Goal: Check status: Check status

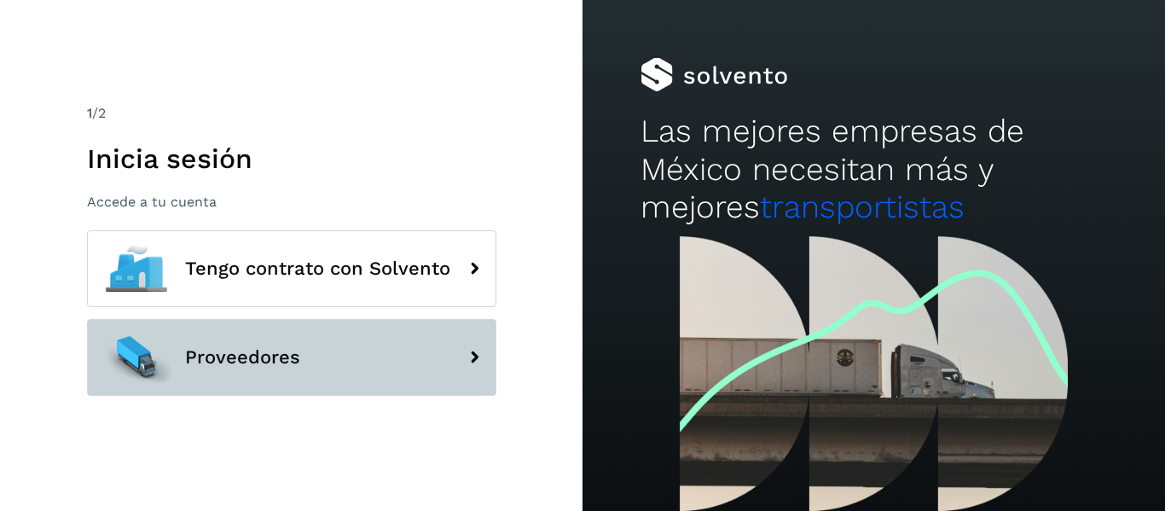
click at [285, 347] on span "Proveedores" at bounding box center [242, 357] width 115 height 20
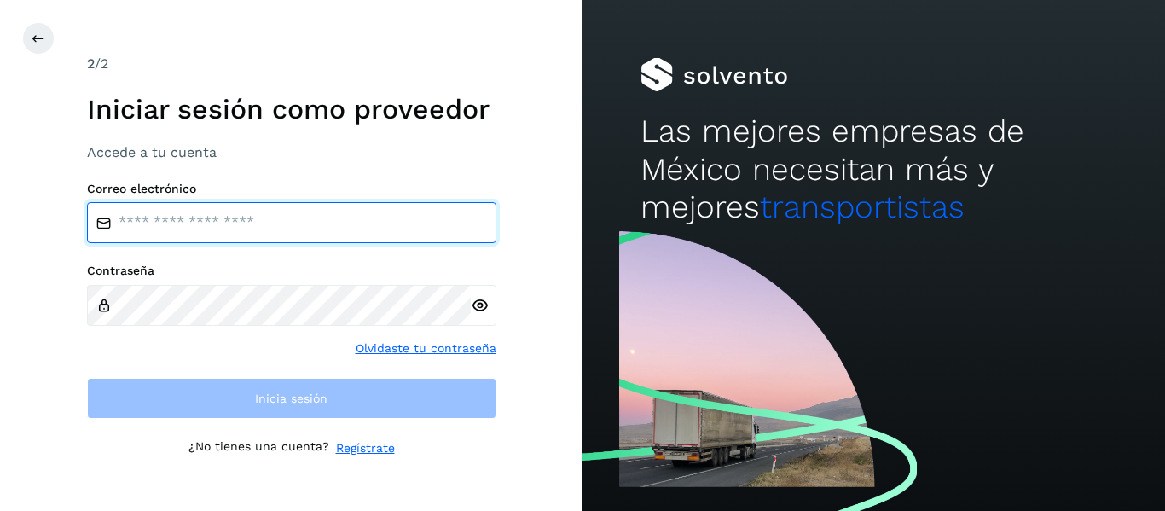
click at [228, 237] on input "email" at bounding box center [291, 222] width 409 height 41
type input "**********"
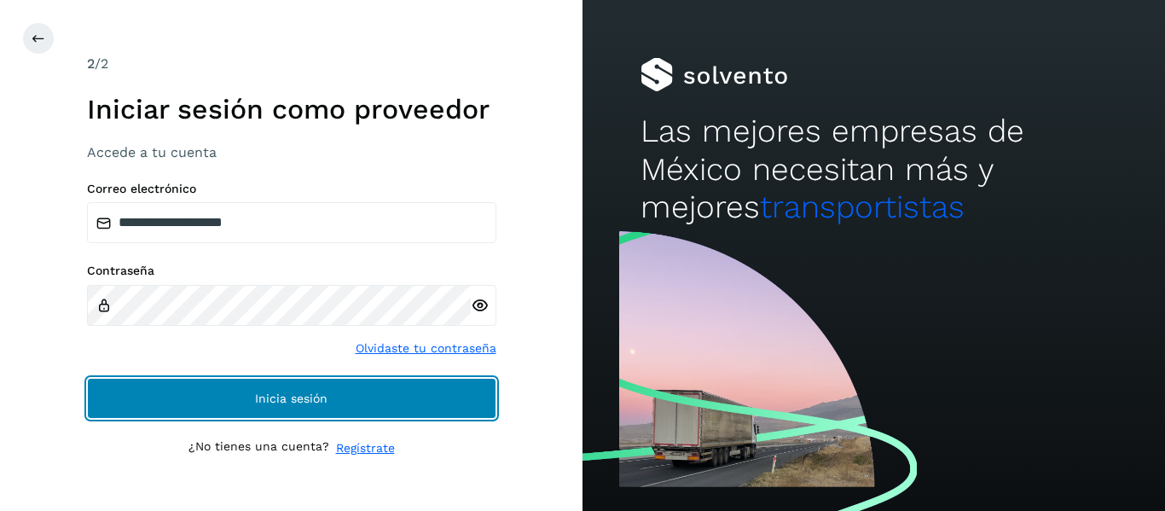
click at [185, 414] on button "Inicia sesión" at bounding box center [291, 398] width 409 height 41
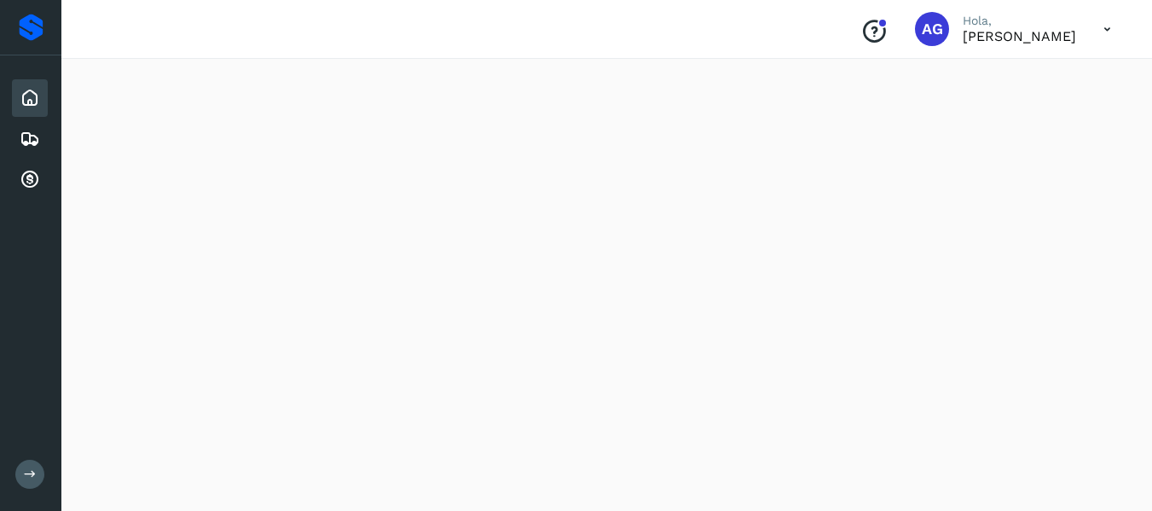
scroll to position [561, 0]
click at [14, 169] on div "Cuentas por cobrar" at bounding box center [30, 180] width 36 height 38
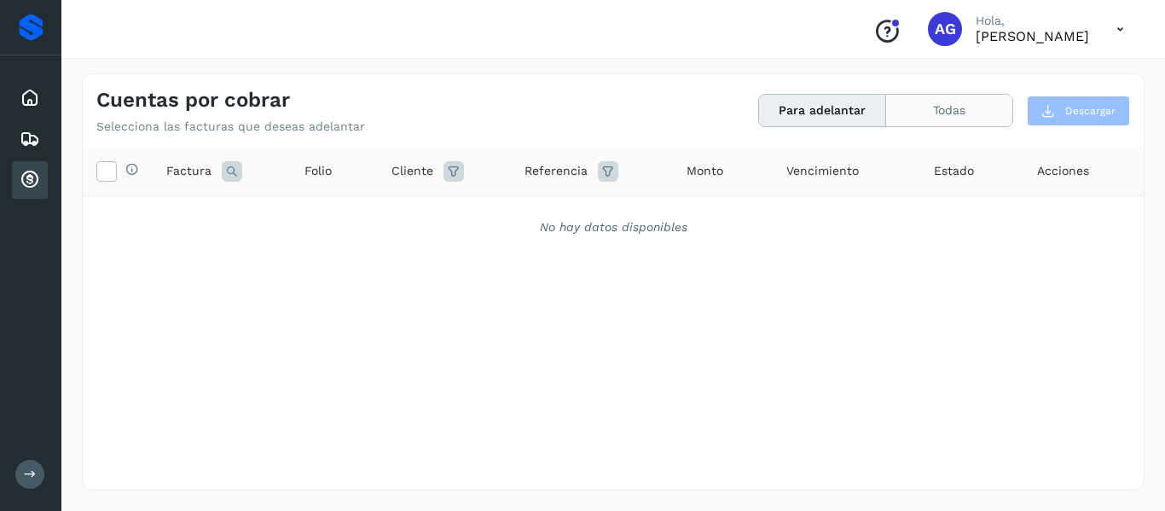
click at [962, 112] on button "Todas" at bounding box center [949, 111] width 126 height 32
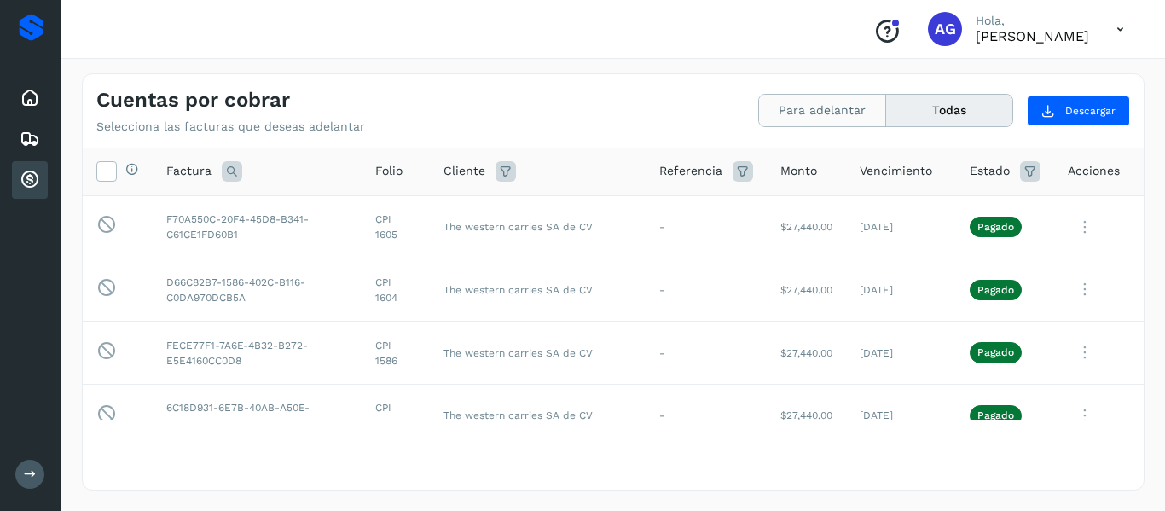
click at [821, 120] on button "Para adelantar" at bounding box center [822, 111] width 127 height 32
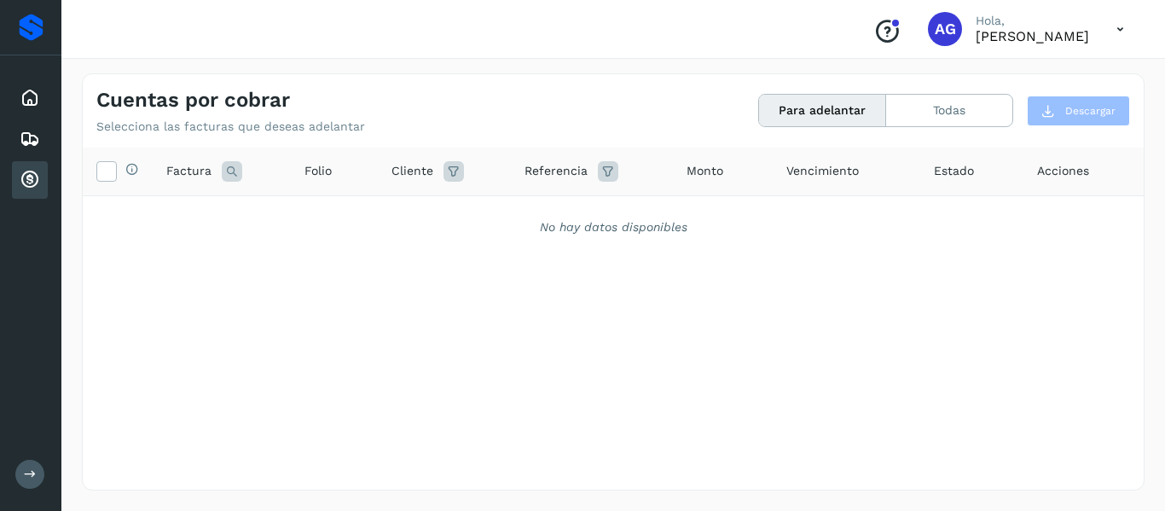
click at [975, 25] on p "Hola," at bounding box center [1031, 21] width 113 height 14
click at [1119, 35] on icon at bounding box center [1119, 29] width 35 height 35
click at [977, 35] on div at bounding box center [582, 255] width 1165 height 511
click at [921, 35] on div "Conoce nuestros beneficios AG [PERSON_NAME]" at bounding box center [998, 28] width 278 height 39
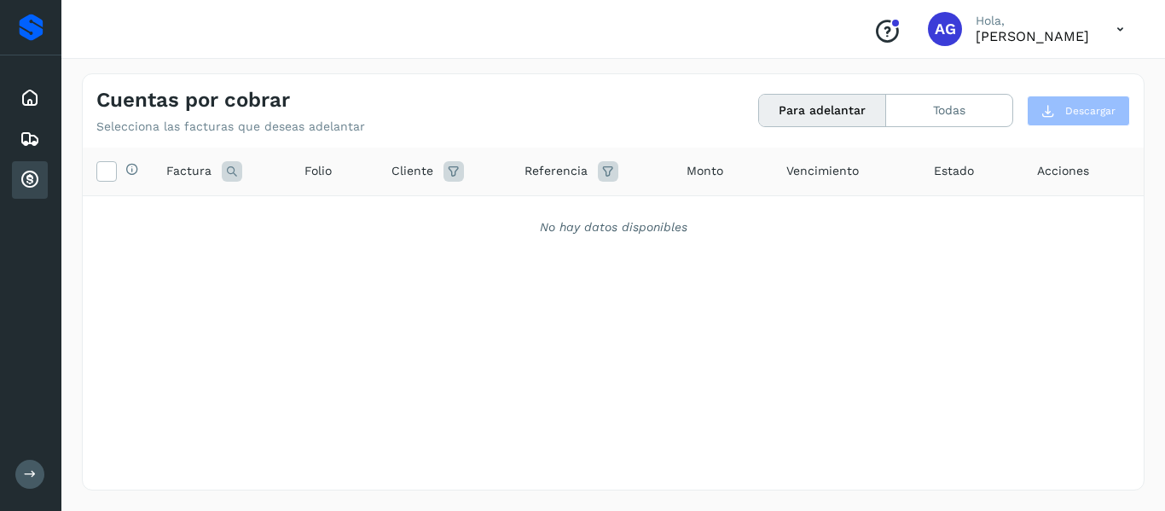
click at [873, 33] on icon "Conoce nuestros beneficios" at bounding box center [886, 31] width 27 height 27
click at [24, 95] on icon at bounding box center [30, 98] width 20 height 20
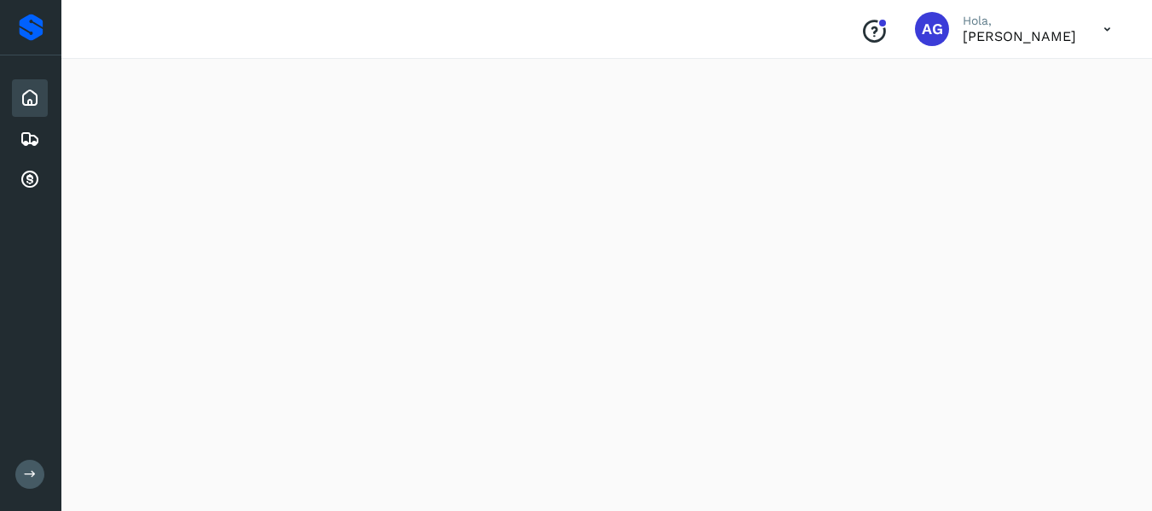
scroll to position [974, 0]
click at [33, 135] on icon at bounding box center [30, 139] width 20 height 20
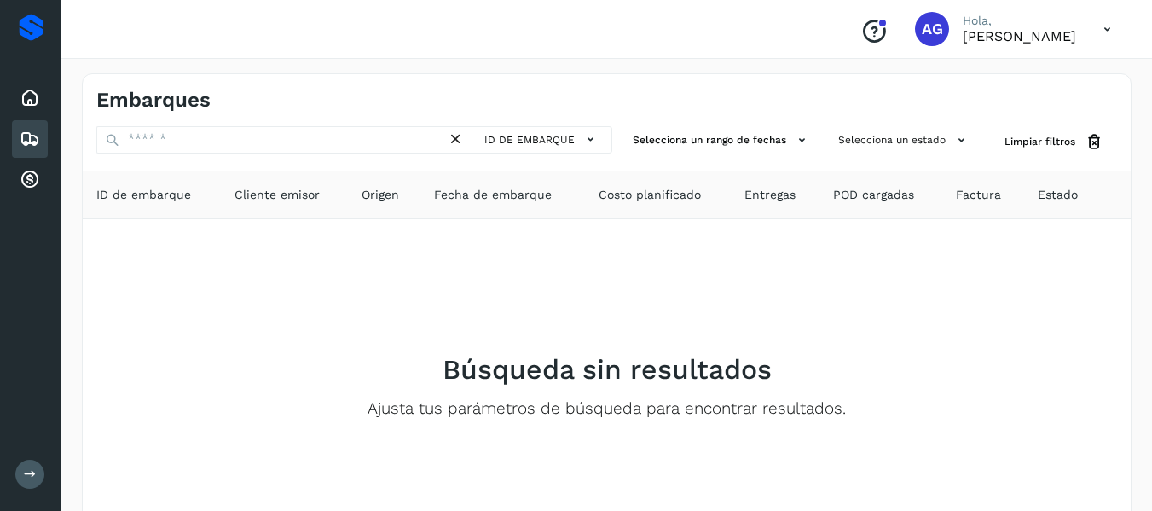
click at [915, 42] on div "AG" at bounding box center [932, 29] width 34 height 34
click at [922, 29] on span "AG" at bounding box center [932, 29] width 21 height 0
click at [1006, 38] on p "[PERSON_NAME]" at bounding box center [1019, 36] width 113 height 16
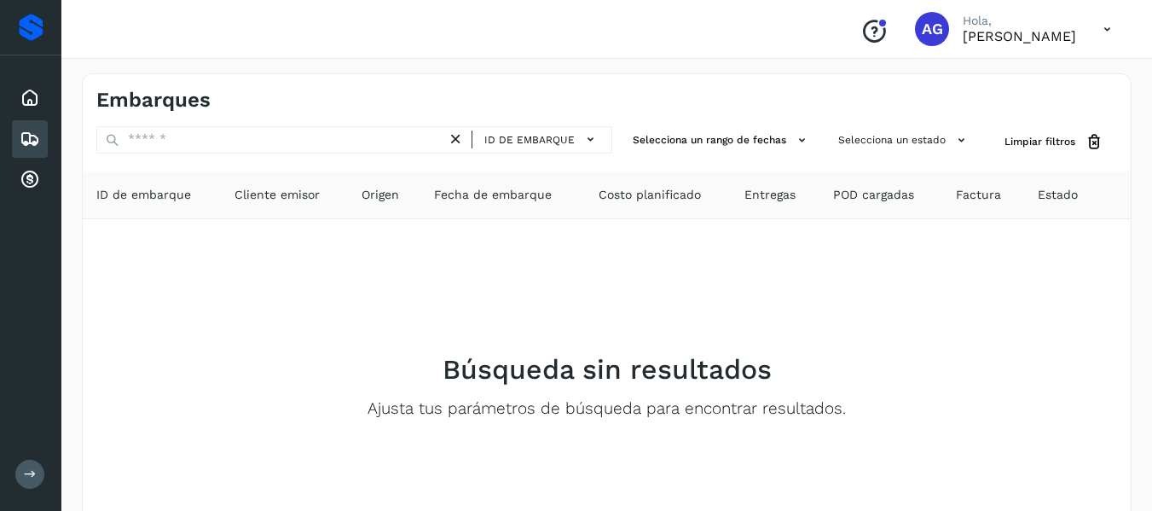
click at [1107, 29] on icon at bounding box center [1107, 29] width 35 height 35
click at [987, 32] on div at bounding box center [576, 255] width 1152 height 511
click at [963, 29] on p "[PERSON_NAME]" at bounding box center [1019, 36] width 113 height 16
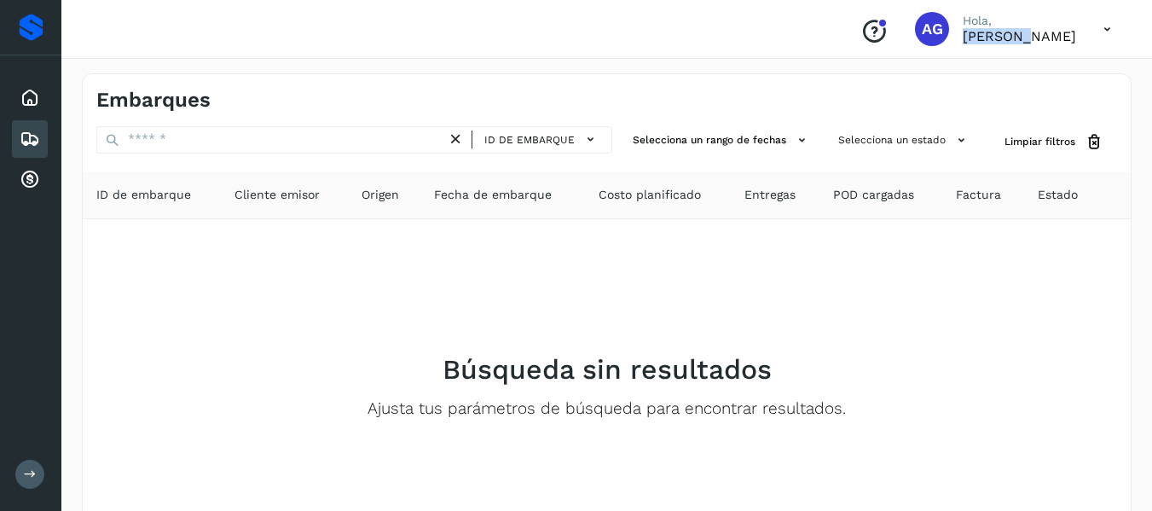
click at [963, 29] on p "[PERSON_NAME]" at bounding box center [1019, 36] width 113 height 16
click at [915, 29] on div "AG" at bounding box center [932, 29] width 34 height 34
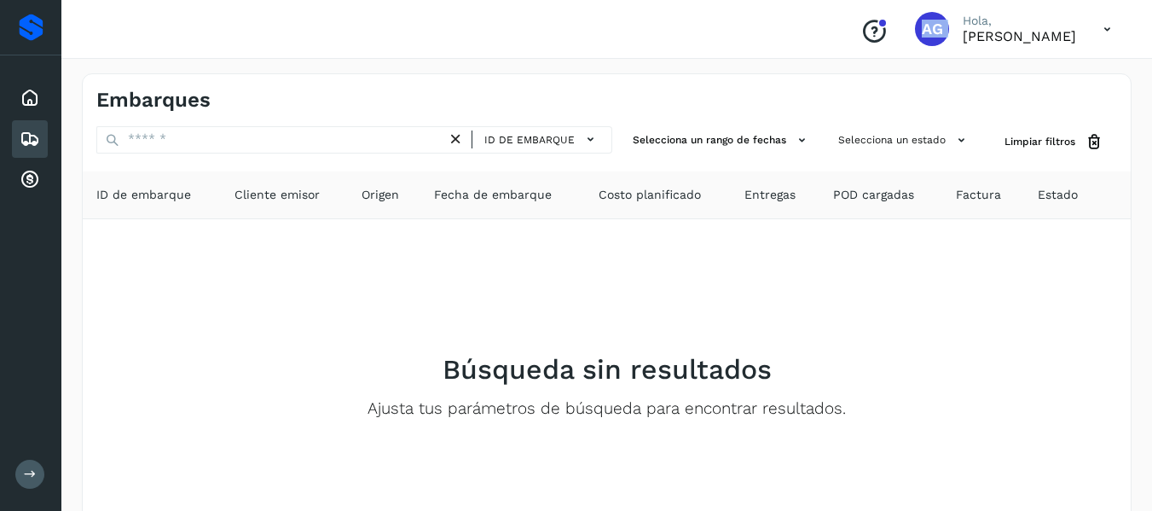
click at [32, 482] on button at bounding box center [29, 474] width 29 height 29
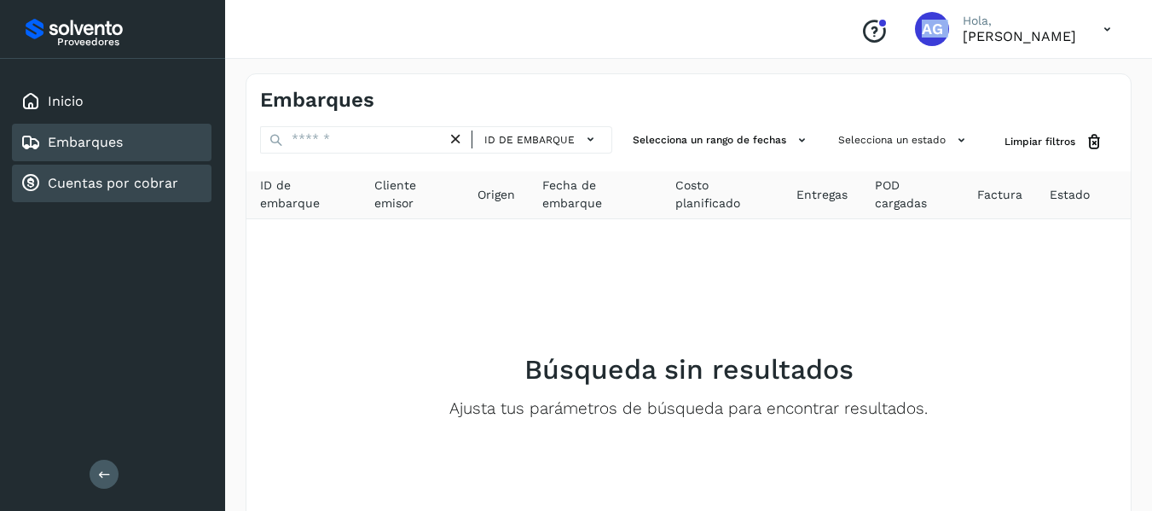
click at [71, 182] on link "Cuentas por cobrar" at bounding box center [113, 183] width 130 height 16
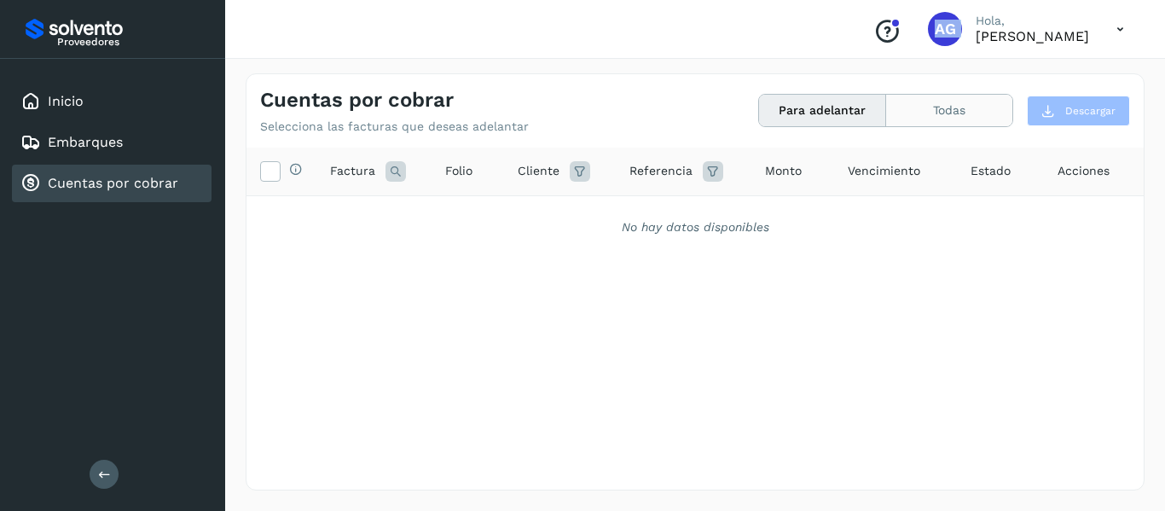
click at [954, 108] on button "Todas" at bounding box center [949, 111] width 126 height 32
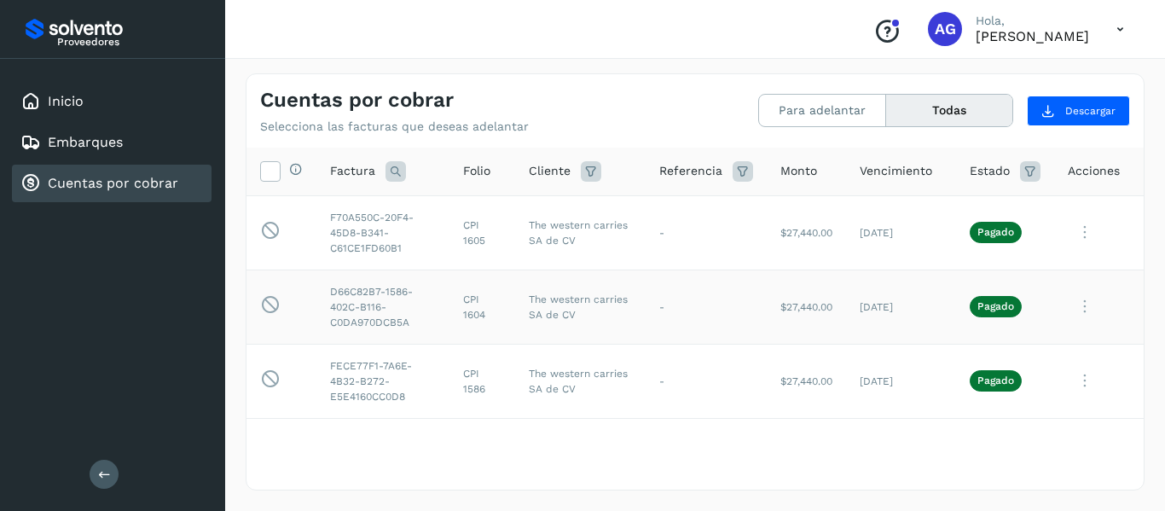
click at [356, 301] on td "D66C82B7-1586-402C-B116-C0DA970DCB5A" at bounding box center [382, 306] width 133 height 74
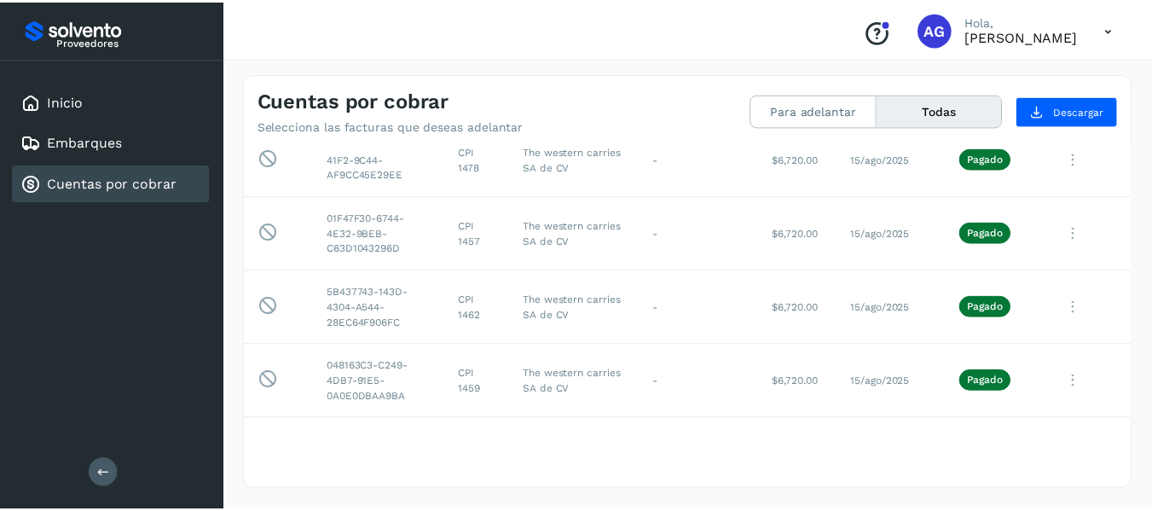
scroll to position [1396, 0]
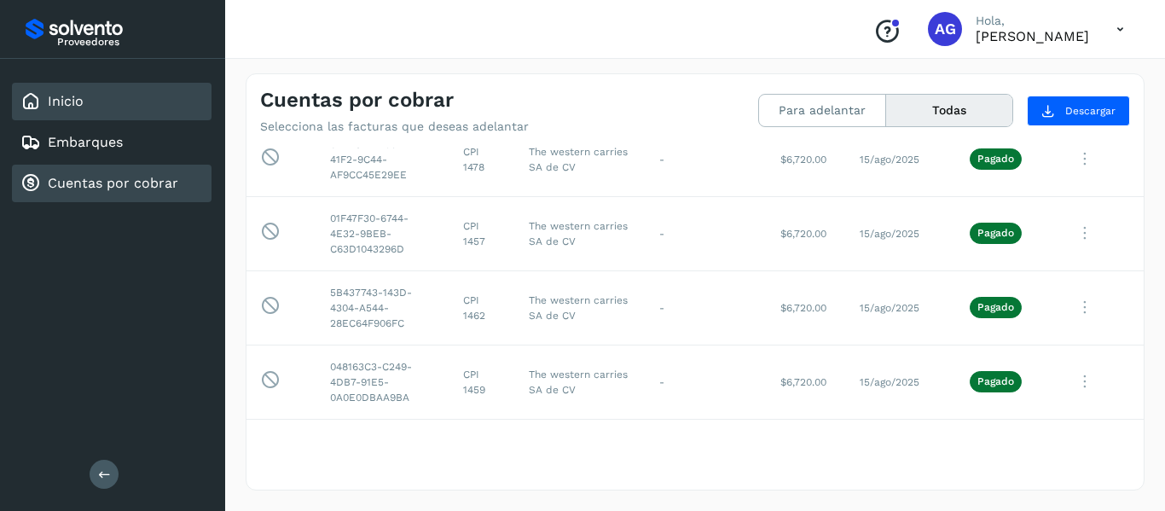
click at [95, 107] on div "Inicio" at bounding box center [112, 102] width 200 height 38
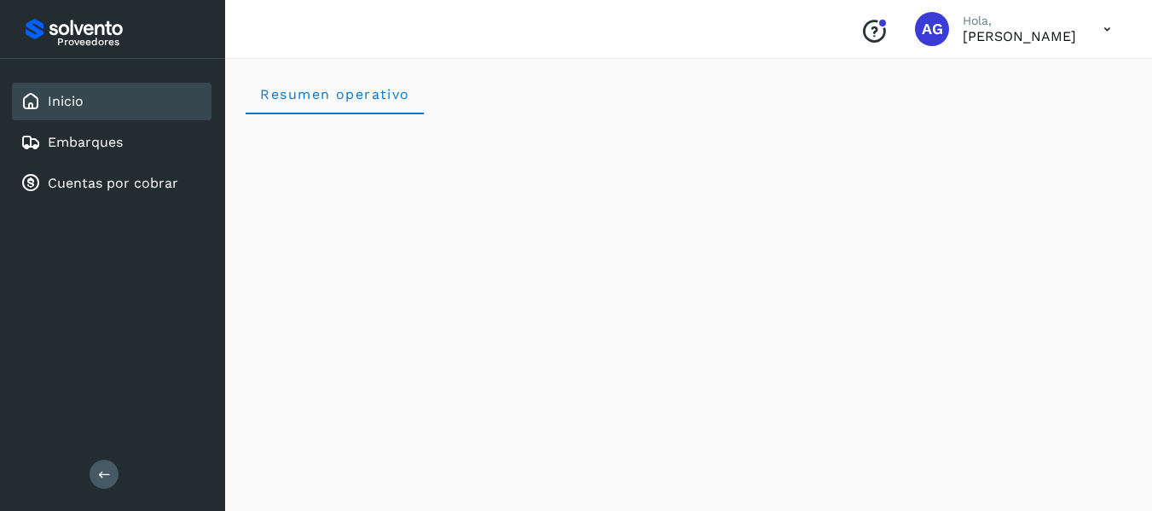
click at [1103, 29] on icon at bounding box center [1107, 29] width 35 height 35
click at [790, 104] on div at bounding box center [576, 255] width 1152 height 511
click at [860, 33] on icon "Conoce nuestros beneficios" at bounding box center [873, 31] width 27 height 27
click at [915, 27] on div "AG" at bounding box center [932, 29] width 34 height 34
click at [922, 29] on span "AG" at bounding box center [932, 29] width 21 height 0
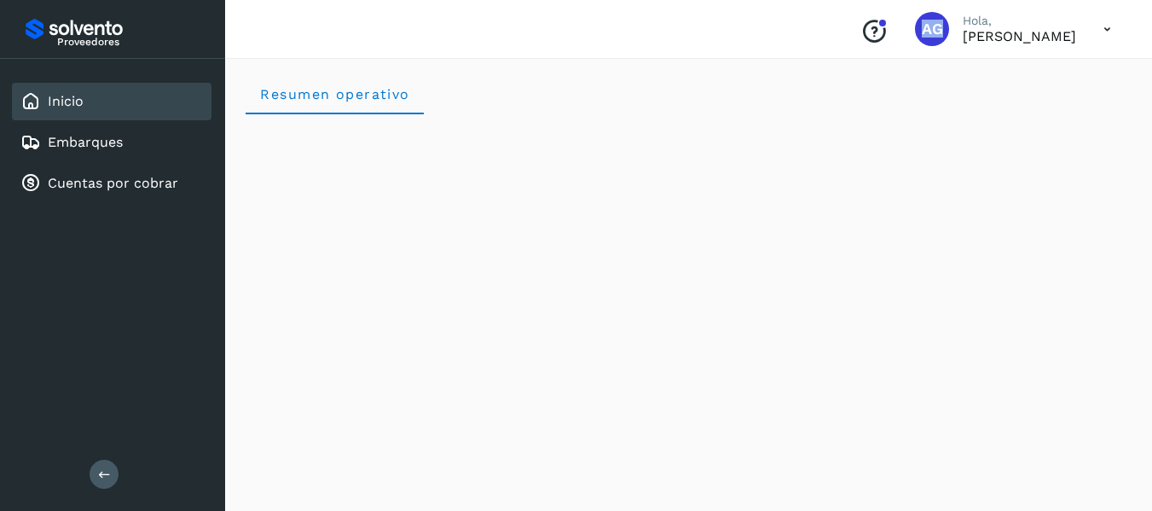
click at [922, 29] on span "AG" at bounding box center [932, 29] width 21 height 0
